Goal: Navigation & Orientation: Find specific page/section

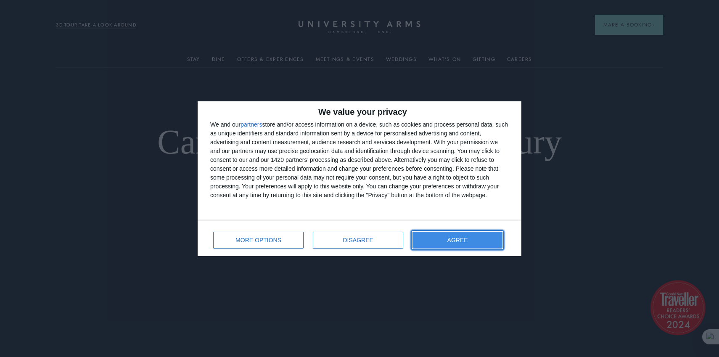
click at [455, 242] on span "AGREE" at bounding box center [458, 240] width 21 height 6
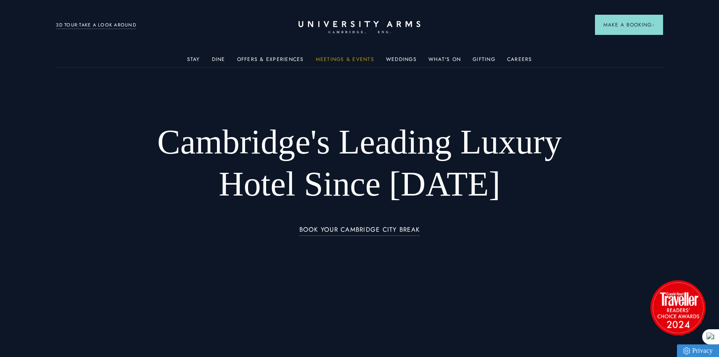
click at [343, 59] on link "Meetings & Events" at bounding box center [345, 61] width 58 height 11
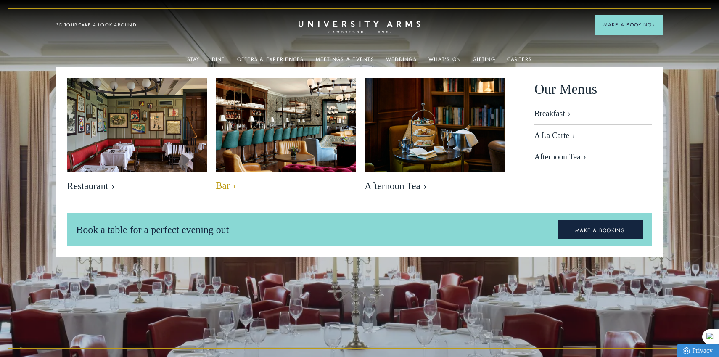
click at [227, 185] on span "Bar" at bounding box center [286, 186] width 141 height 12
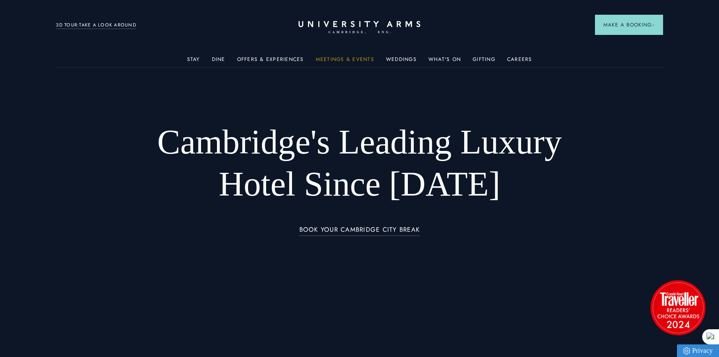
click at [332, 59] on link "Meetings & Events" at bounding box center [345, 61] width 58 height 11
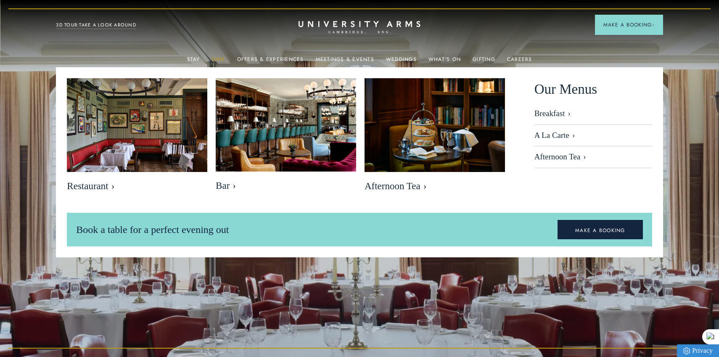
click at [216, 58] on link "Dine" at bounding box center [218, 61] width 13 height 11
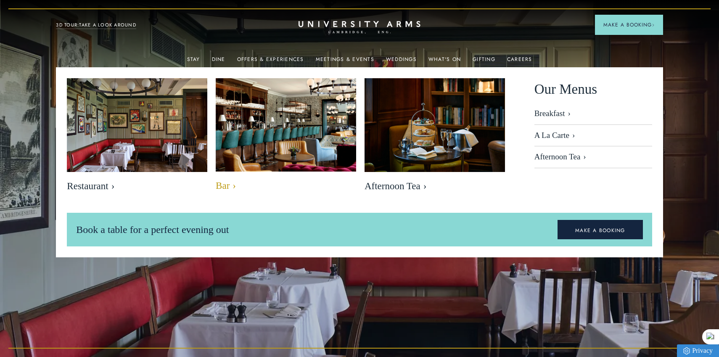
click at [223, 185] on span "Bar" at bounding box center [286, 186] width 141 height 12
